Goal: Find contact information: Find contact information

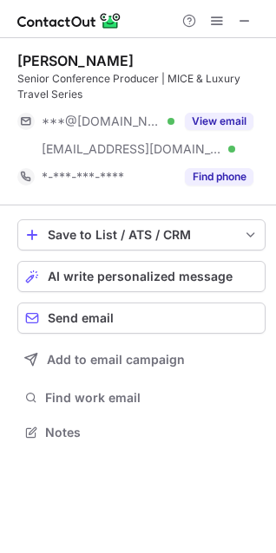
scroll to position [421, 276]
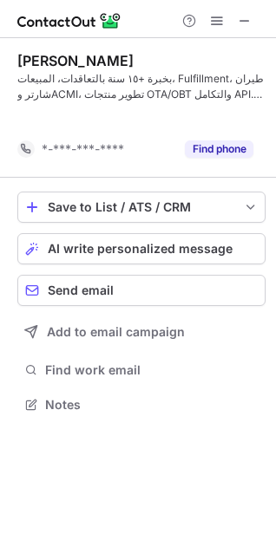
scroll to position [365, 276]
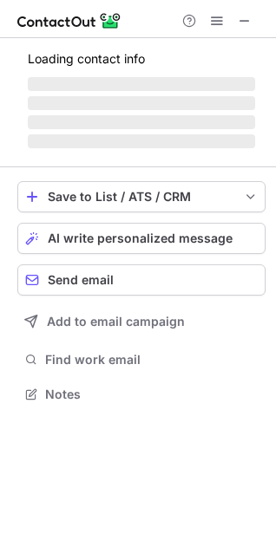
scroll to position [421, 276]
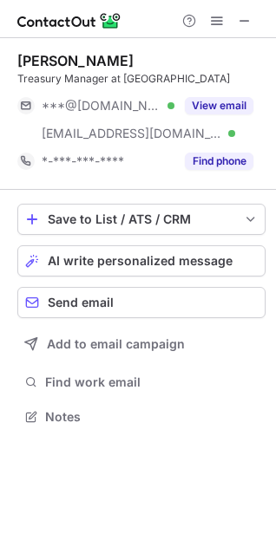
scroll to position [405, 276]
click at [248, 21] on span at bounding box center [245, 21] width 14 height 14
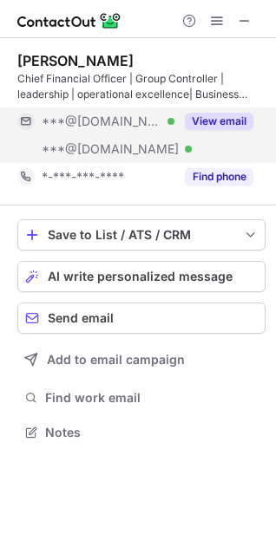
scroll to position [421, 276]
click at [221, 119] on button "View email" at bounding box center [219, 121] width 69 height 17
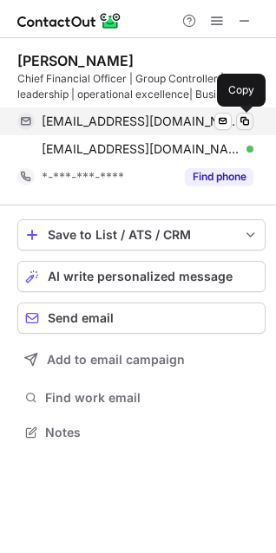
click at [247, 120] on span at bounding box center [245, 121] width 14 height 14
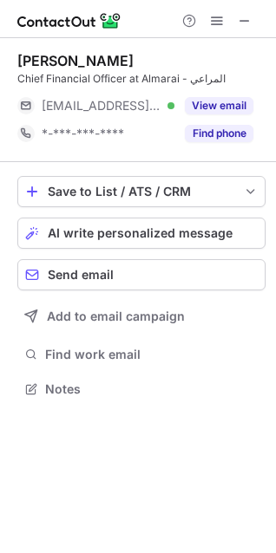
scroll to position [377, 276]
click at [246, 21] on span at bounding box center [245, 21] width 14 height 14
